Goal: Information Seeking & Learning: Learn about a topic

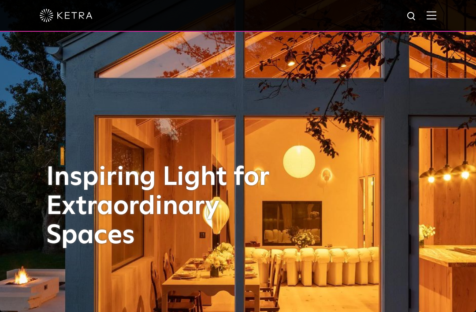
click at [429, 13] on img at bounding box center [432, 15] width 10 height 8
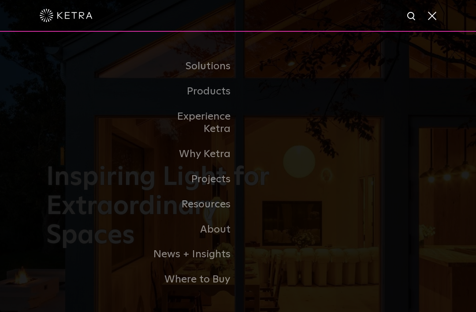
click at [0, 0] on link "Commercial Products" at bounding box center [0, 0] width 0 height 0
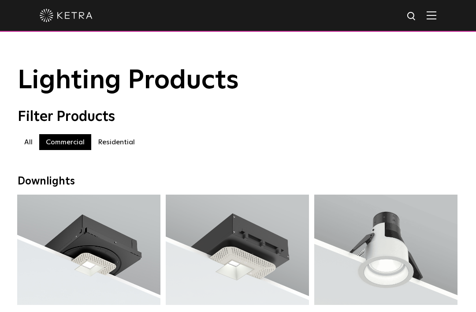
click at [117, 138] on label "Residential" at bounding box center [116, 142] width 50 height 16
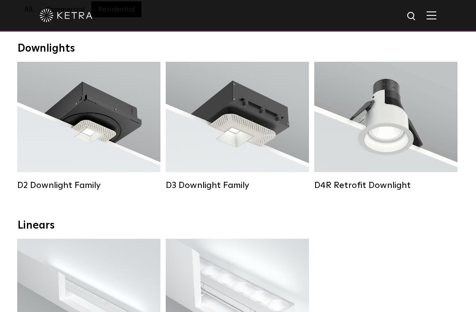
scroll to position [132, 0]
click at [106, 136] on div "Lumen Output: 1200 Colors: White / Black / Gloss Black / Silver / Bronze / Silv…" at bounding box center [88, 119] width 117 height 89
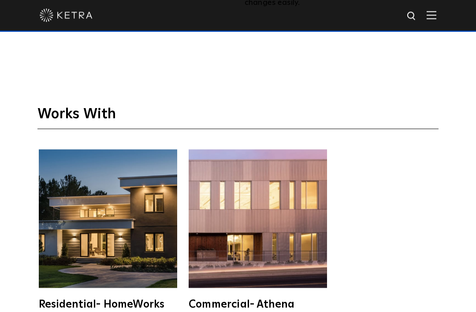
scroll to position [1817, 0]
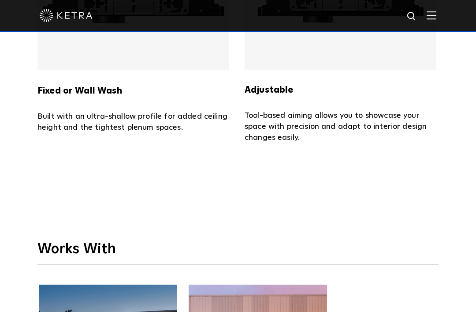
click at [317, 1] on div at bounding box center [238, 15] width 397 height 31
